Goal: Check status: Check status

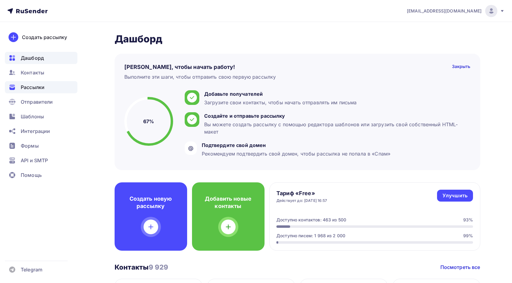
click at [21, 89] on span "Рассылки" at bounding box center [33, 87] width 24 height 7
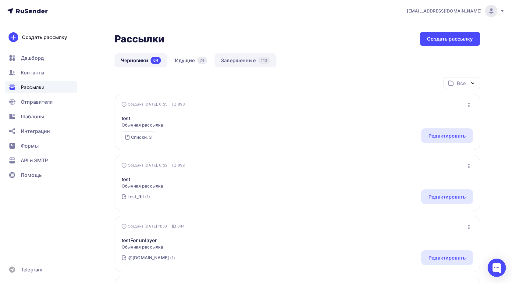
click at [242, 64] on link "Завершенные 143" at bounding box center [246, 60] width 62 height 14
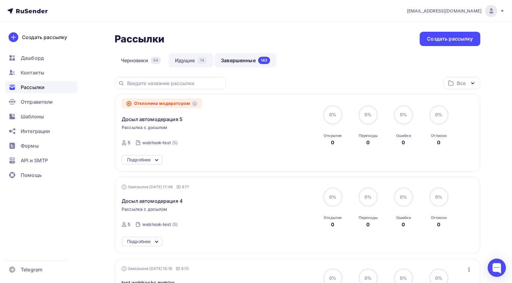
click at [195, 60] on link "Идущие 74" at bounding box center [191, 60] width 45 height 14
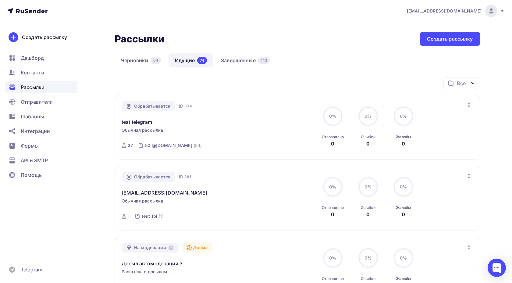
click at [189, 105] on span "894" at bounding box center [188, 106] width 7 height 6
copy span "894"
